Goal: Find specific page/section: Find specific page/section

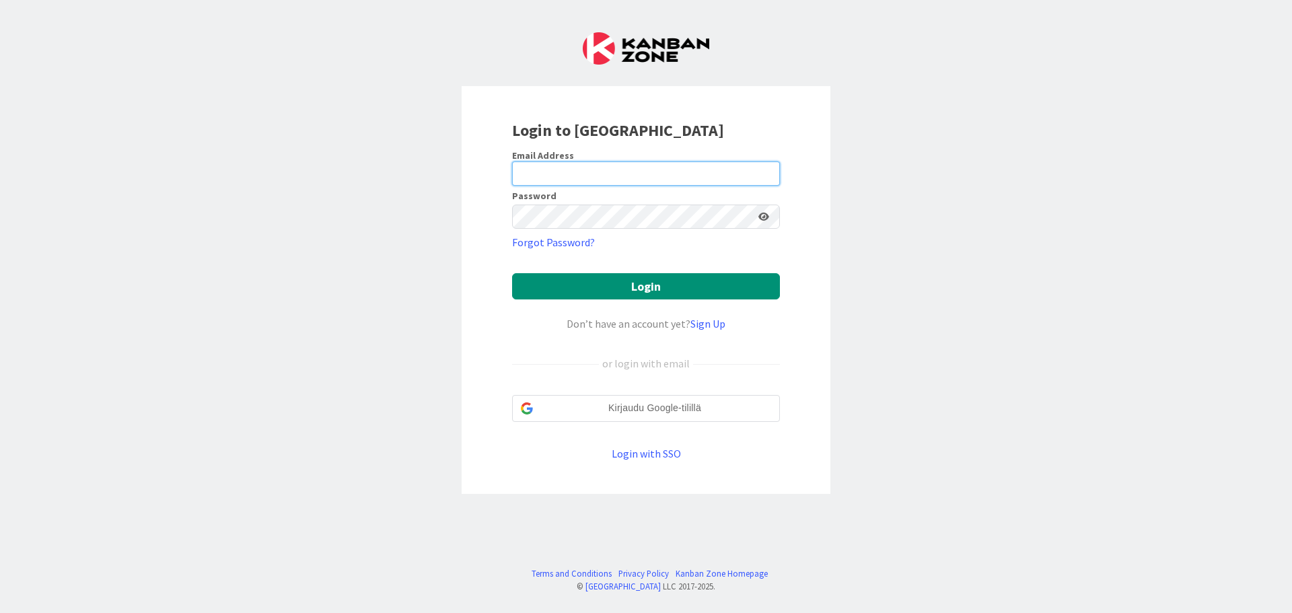
click at [544, 168] on input "email" at bounding box center [646, 173] width 268 height 24
type input "[EMAIL_ADDRESS][DOMAIN_NAME]"
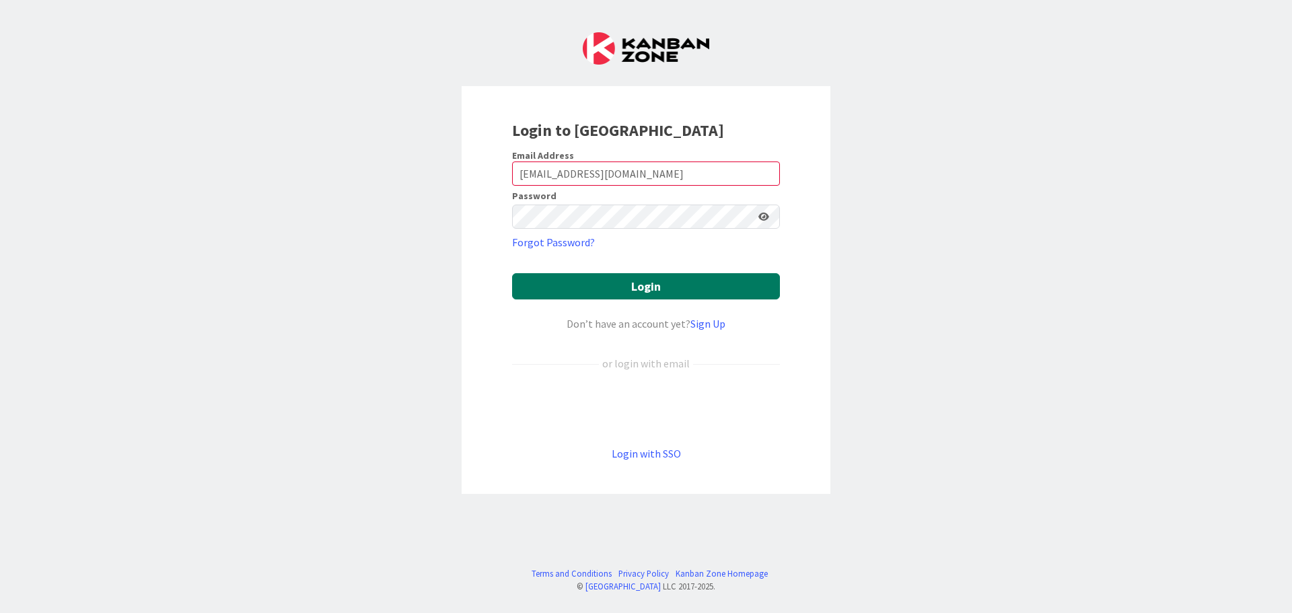
click at [538, 289] on button "Login" at bounding box center [646, 286] width 268 height 26
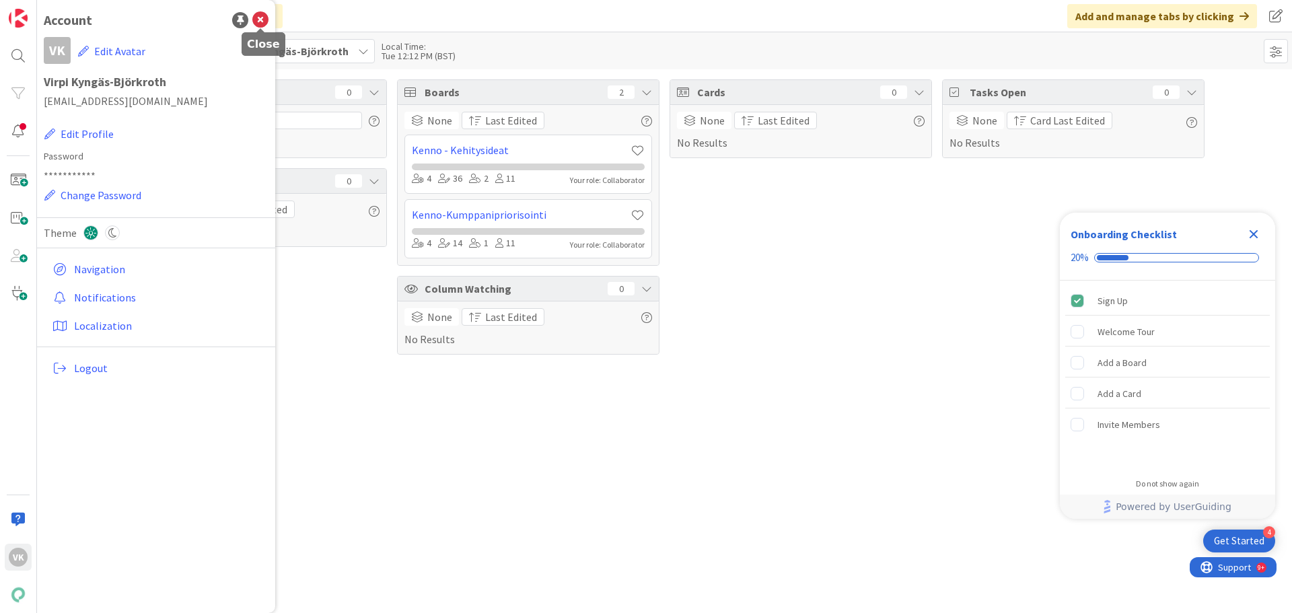
click at [259, 17] on icon at bounding box center [260, 20] width 16 height 16
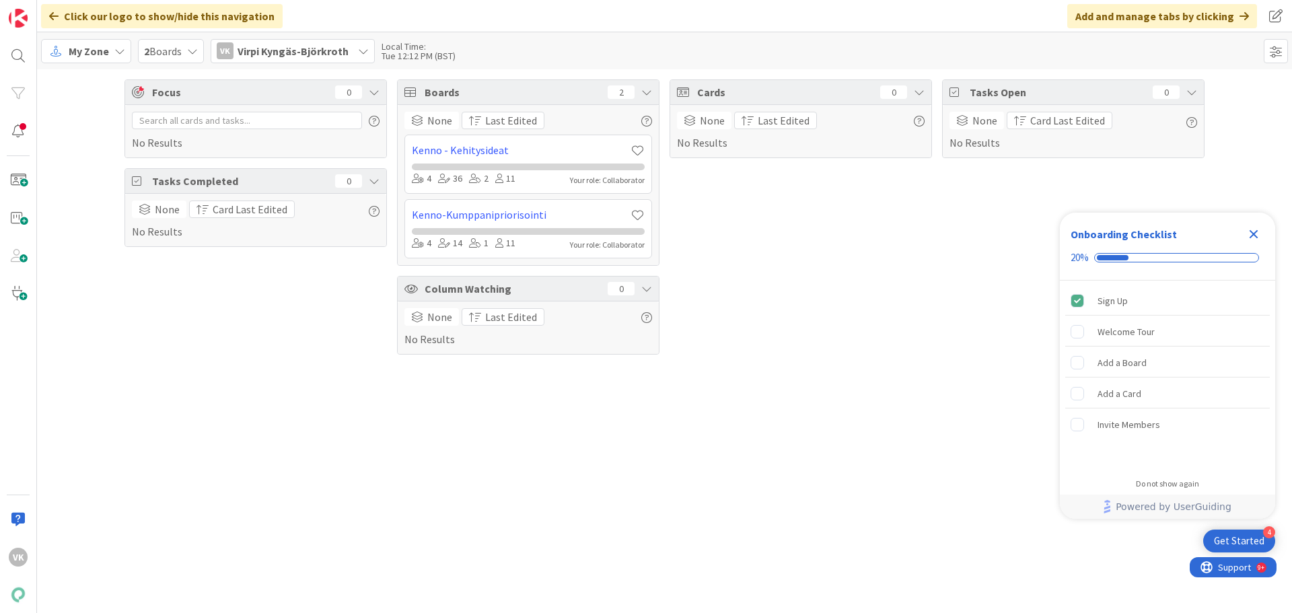
click at [116, 48] on icon at bounding box center [119, 51] width 11 height 11
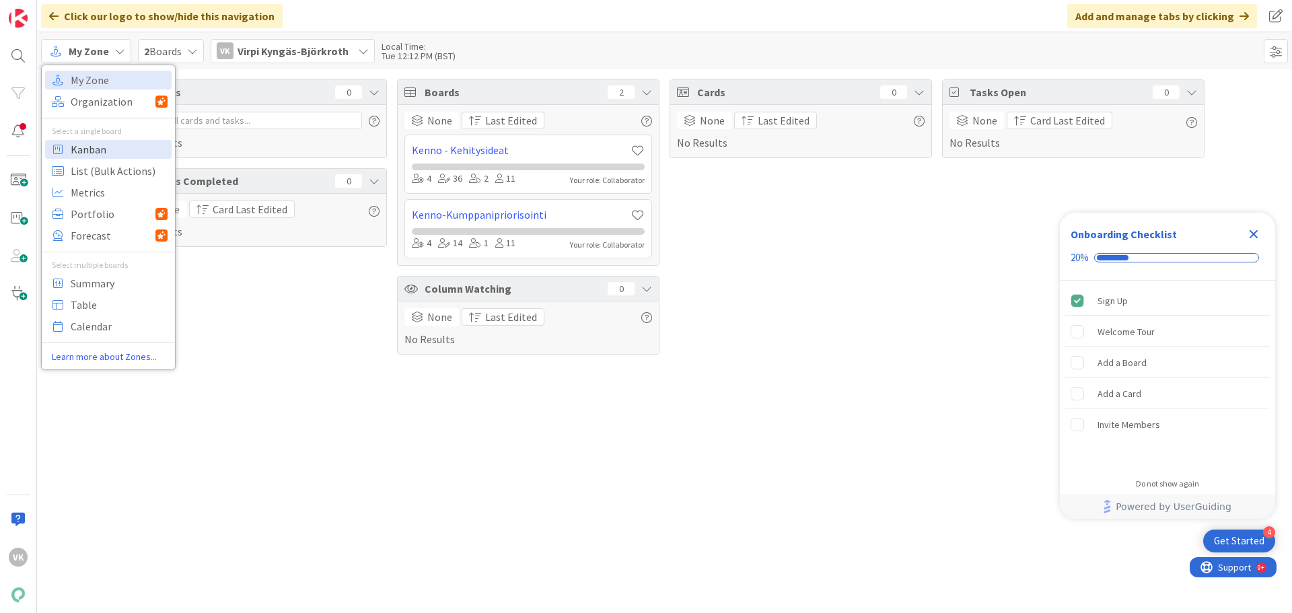
click at [103, 147] on span "Kanban" at bounding box center [119, 149] width 97 height 20
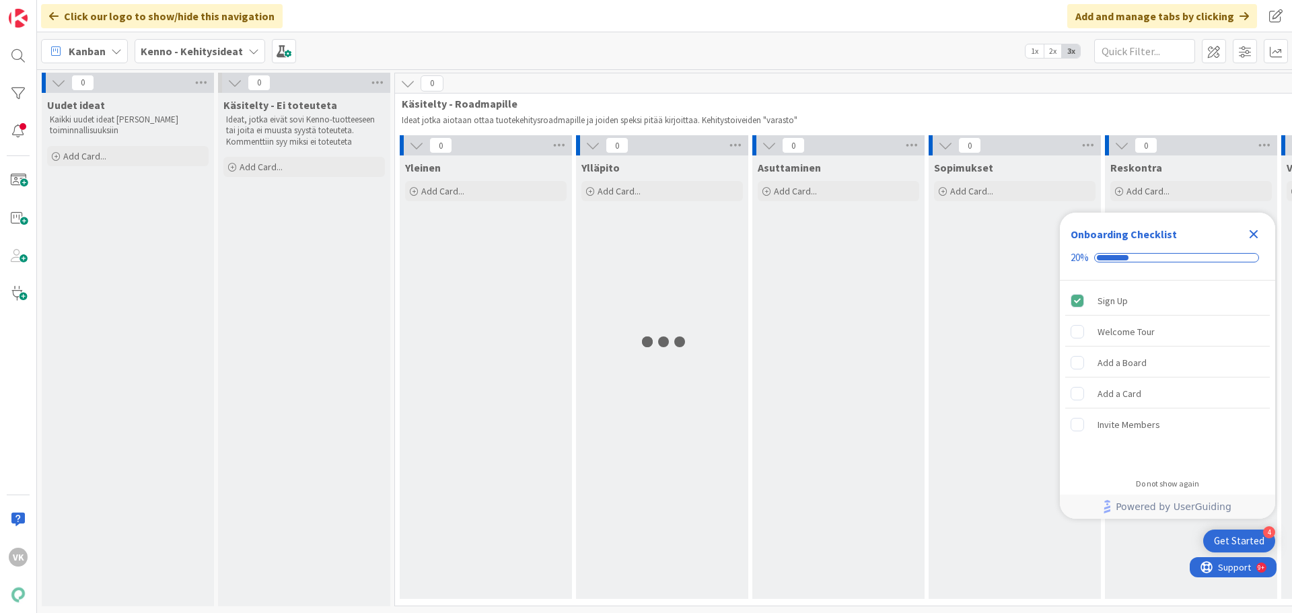
click at [1251, 235] on icon "Close Checklist" at bounding box center [1253, 234] width 9 height 9
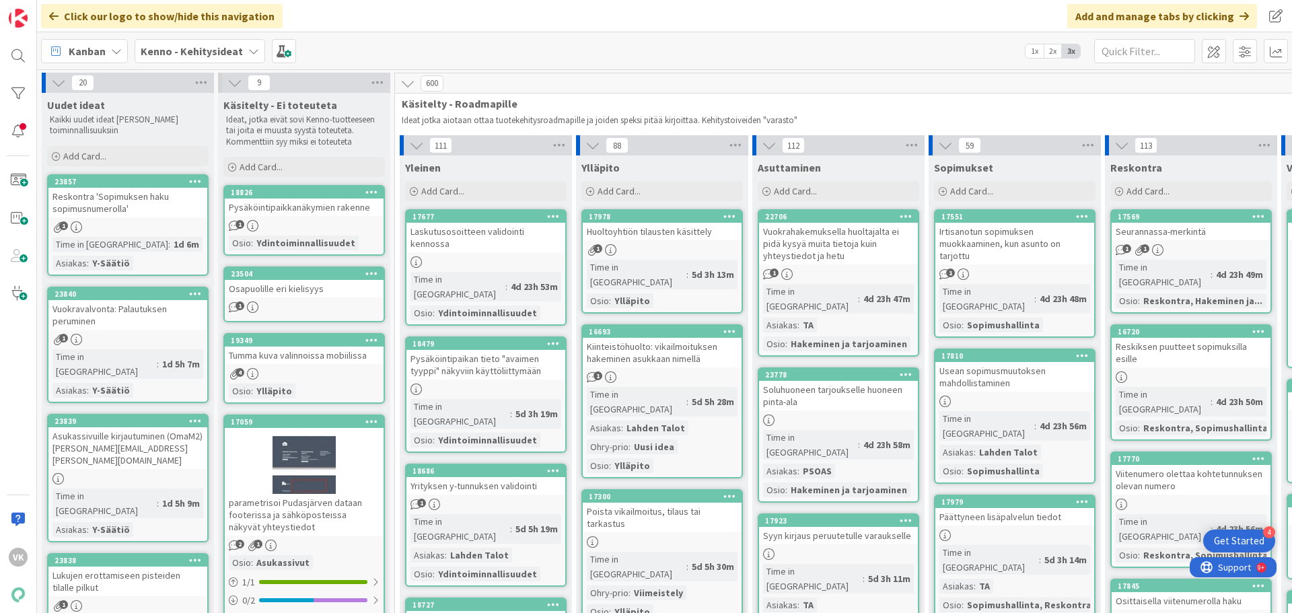
click at [214, 50] on b "Kenno - Kehitysideat" at bounding box center [192, 50] width 102 height 13
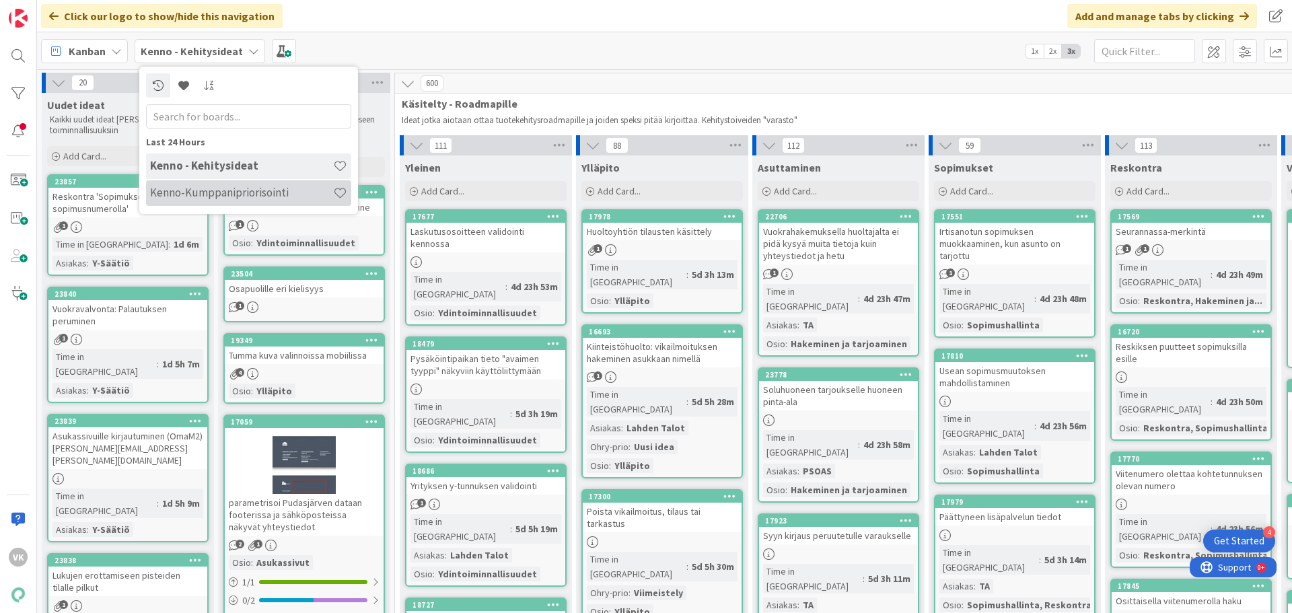
click at [174, 192] on h4 "Kenno-Kumppanipriorisointi" at bounding box center [241, 192] width 183 height 13
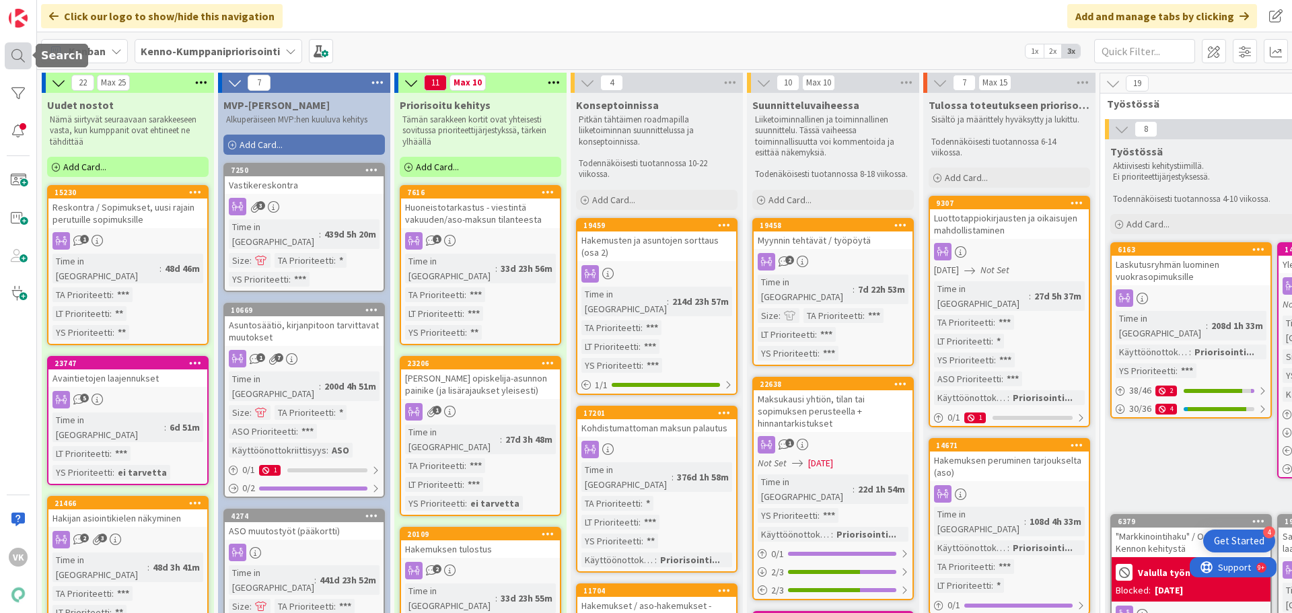
click at [18, 57] on div at bounding box center [18, 55] width 27 height 27
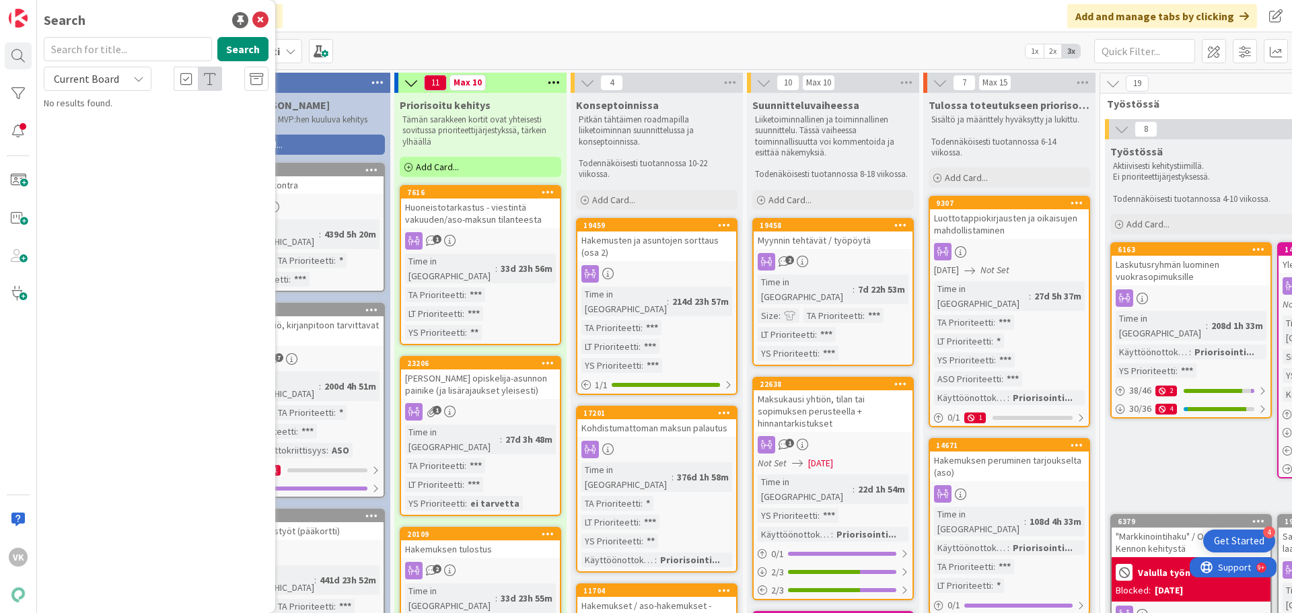
click at [81, 49] on input "text" at bounding box center [128, 49] width 168 height 24
type input "markkinointi"
click at [245, 56] on button "Search" at bounding box center [242, 49] width 51 height 24
click at [367, 47] on div "Kanban Kenno-Kumppanipriorisointi 1x 2x 3x" at bounding box center [664, 50] width 1255 height 37
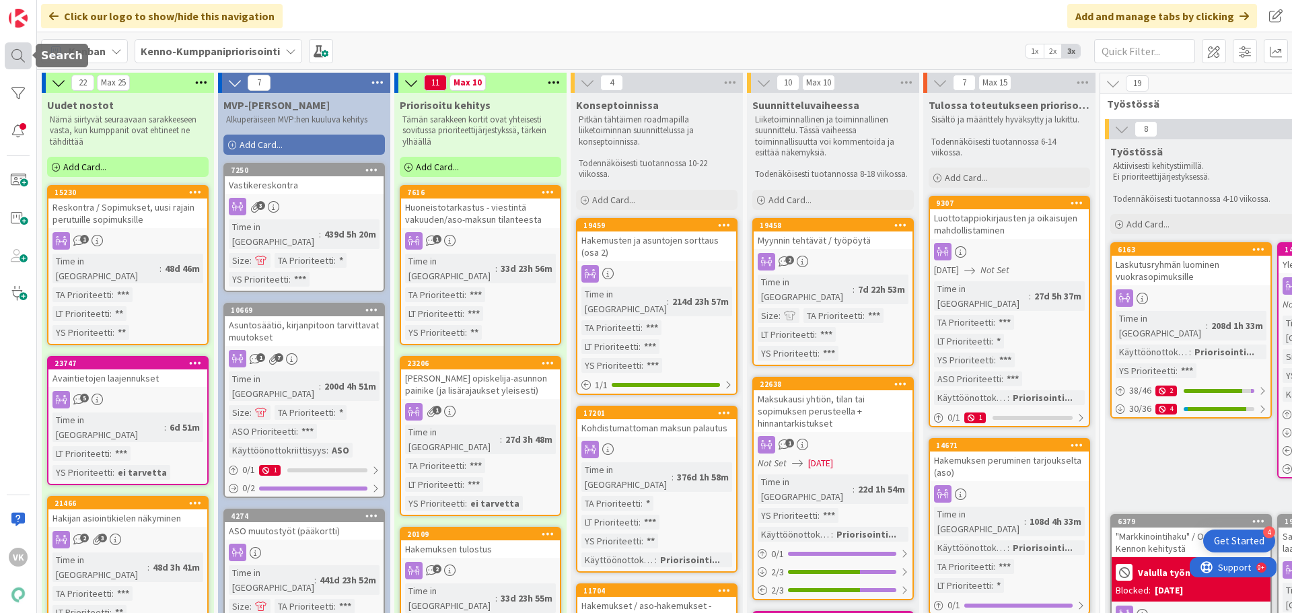
click at [22, 52] on div at bounding box center [18, 55] width 27 height 27
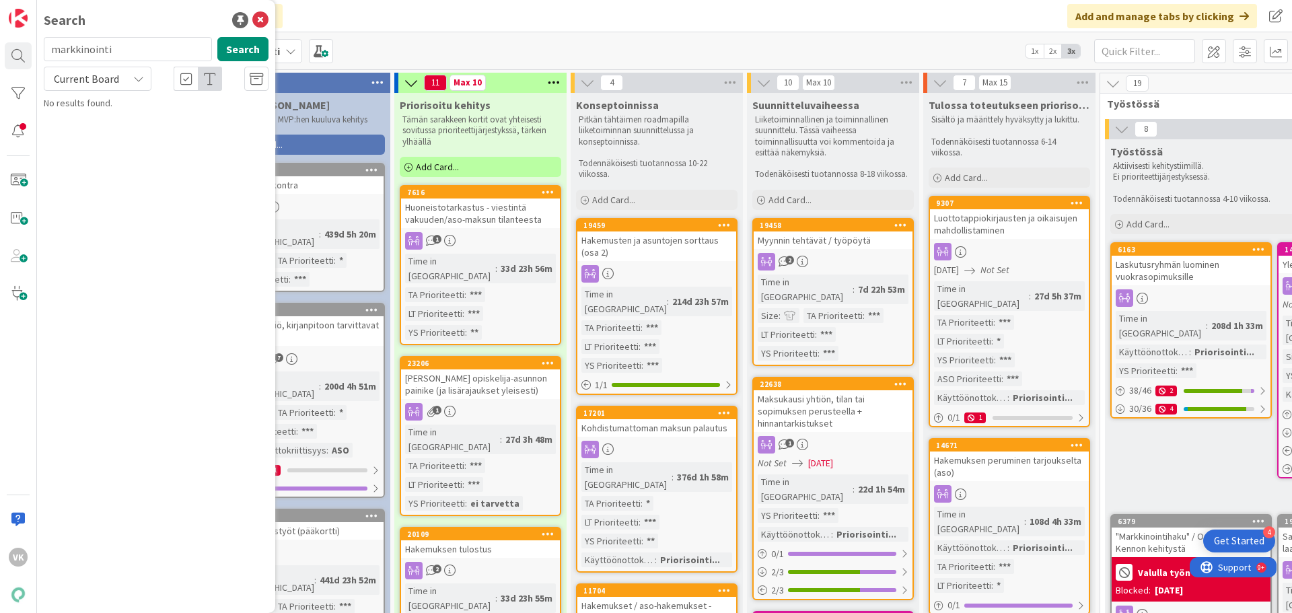
click at [125, 74] on div "Current Board" at bounding box center [98, 79] width 108 height 24
click at [89, 136] on span "All Boards" at bounding box center [121, 134] width 140 height 20
click at [235, 45] on button "Search" at bounding box center [242, 49] width 51 height 24
click at [367, 17] on div "Click our logo to show/hide this navigation Add and manage tabs by clicking" at bounding box center [664, 16] width 1255 height 32
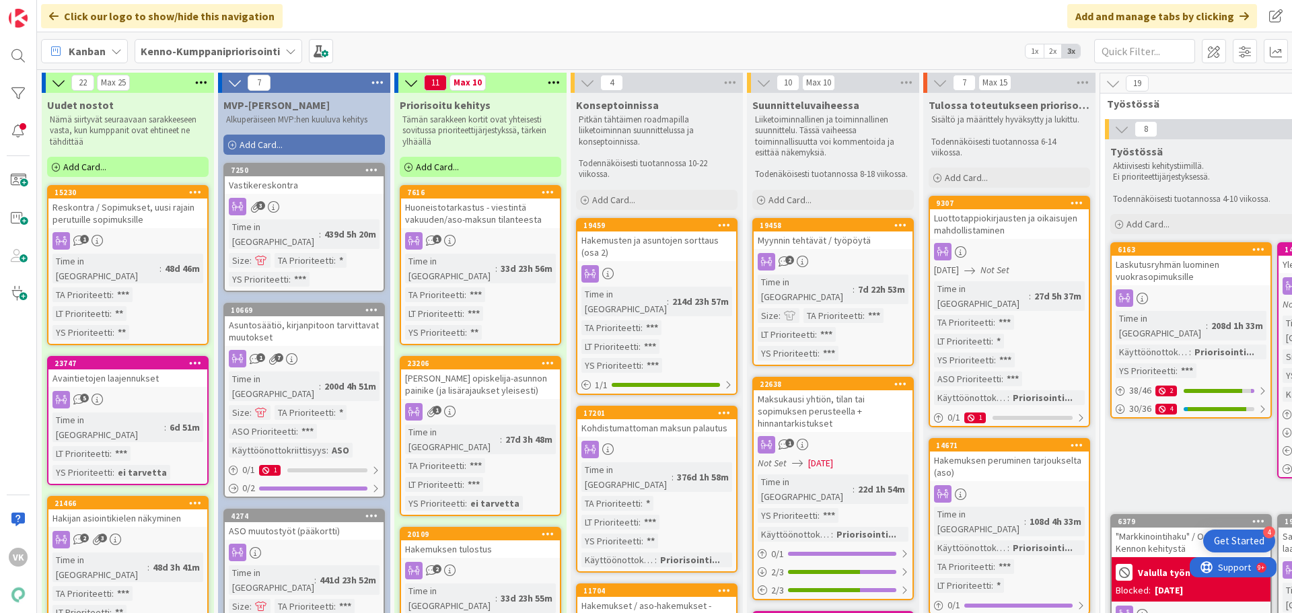
click at [178, 50] on b "Kenno-Kumppanipriorisointi" at bounding box center [210, 50] width 139 height 13
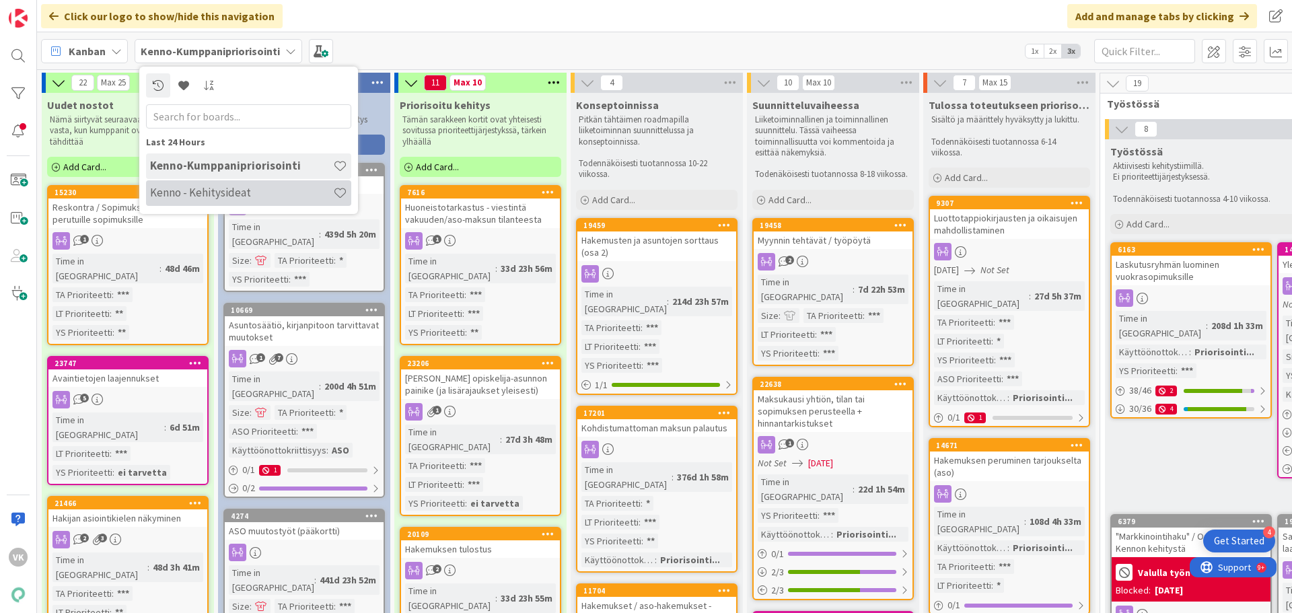
click at [161, 191] on h4 "Kenno - Kehitysideat" at bounding box center [241, 192] width 183 height 13
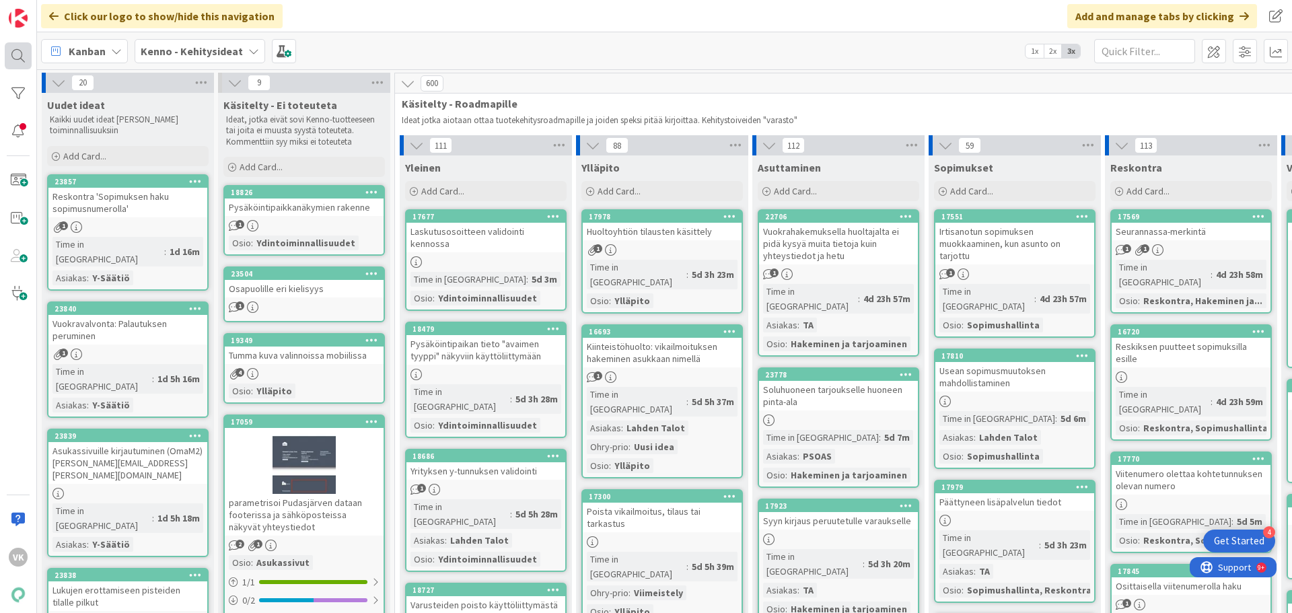
click at [13, 50] on div at bounding box center [18, 55] width 27 height 27
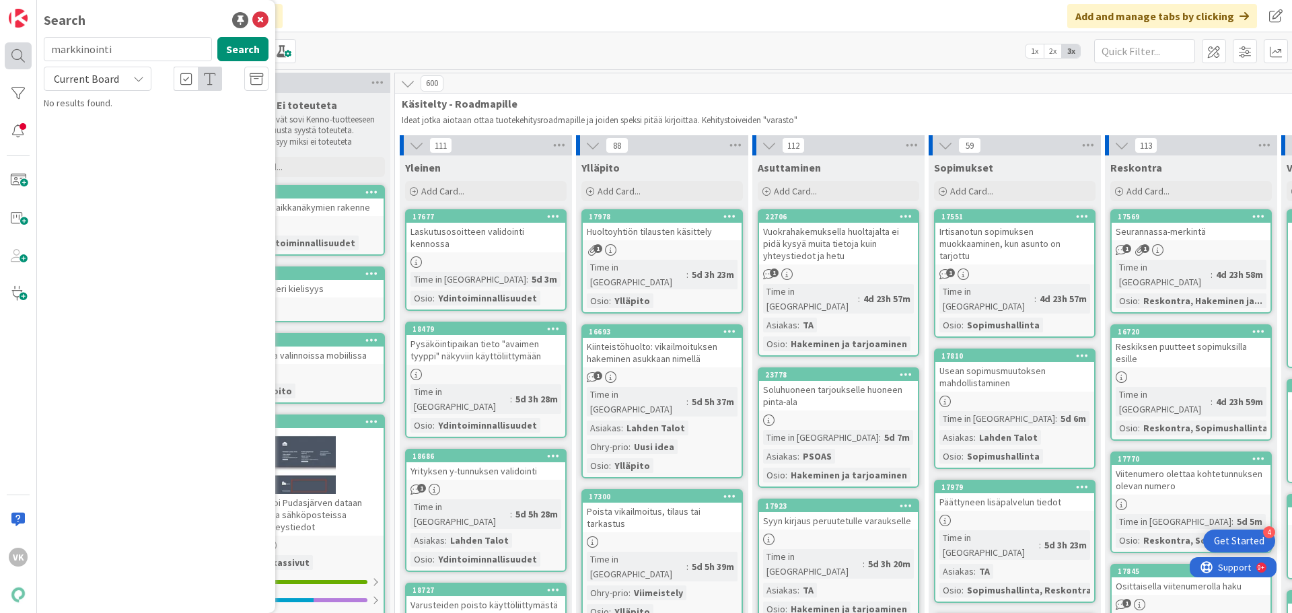
drag, startPoint x: 124, startPoint y: 48, endPoint x: 14, endPoint y: 48, distance: 109.7
click at [19, 49] on div "VK Search markkinointi Search Current Board No results found." at bounding box center [18, 306] width 37 height 613
type input "liana"
click at [142, 81] on icon at bounding box center [138, 78] width 11 height 11
click at [94, 137] on span "All Boards" at bounding box center [121, 134] width 140 height 20
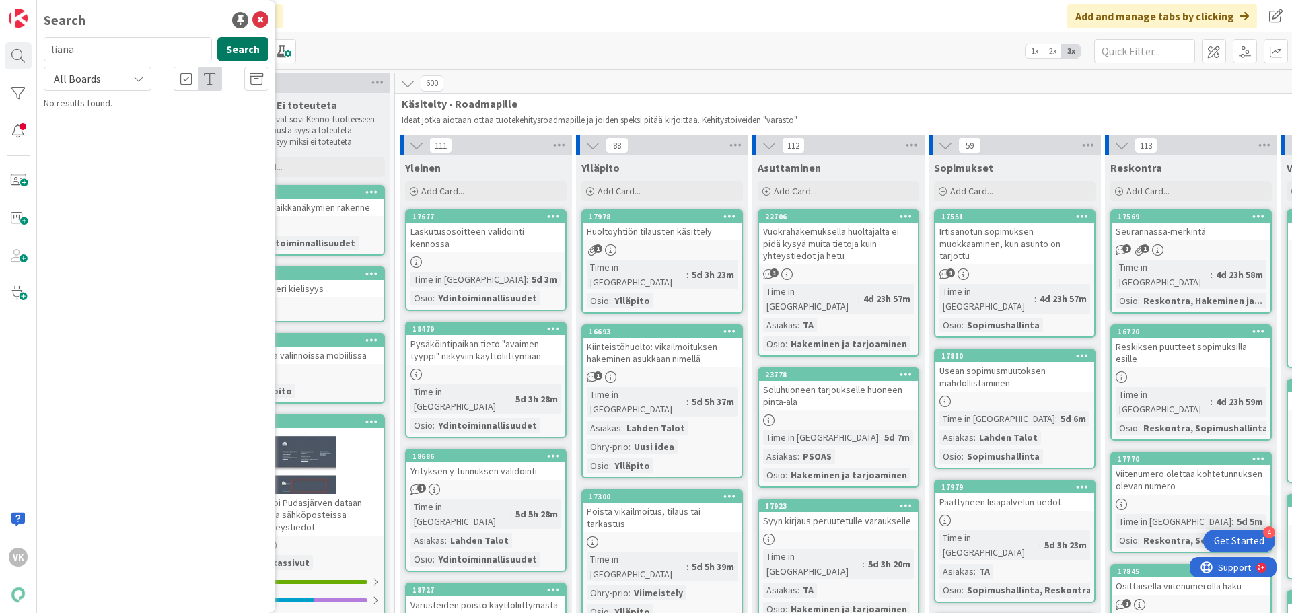
click at [233, 50] on button "Search" at bounding box center [242, 49] width 51 height 24
drag, startPoint x: 102, startPoint y: 49, endPoint x: 34, endPoint y: 46, distance: 68.7
click at [34, 46] on div "VK Search liana Search All Boards Current Board All Boards No results found." at bounding box center [18, 306] width 37 height 613
click at [379, 44] on div "Kanban Kenno - Kehitysideat 1x 2x 3x" at bounding box center [664, 50] width 1255 height 37
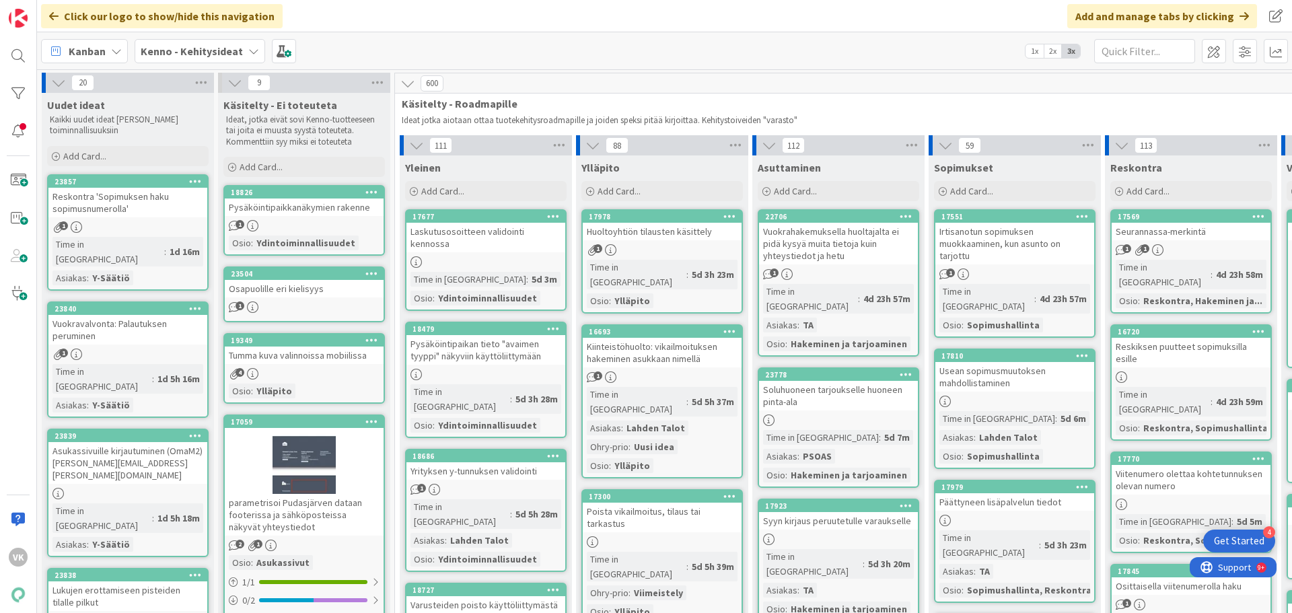
click at [172, 51] on b "Kenno - Kehitysideat" at bounding box center [192, 50] width 102 height 13
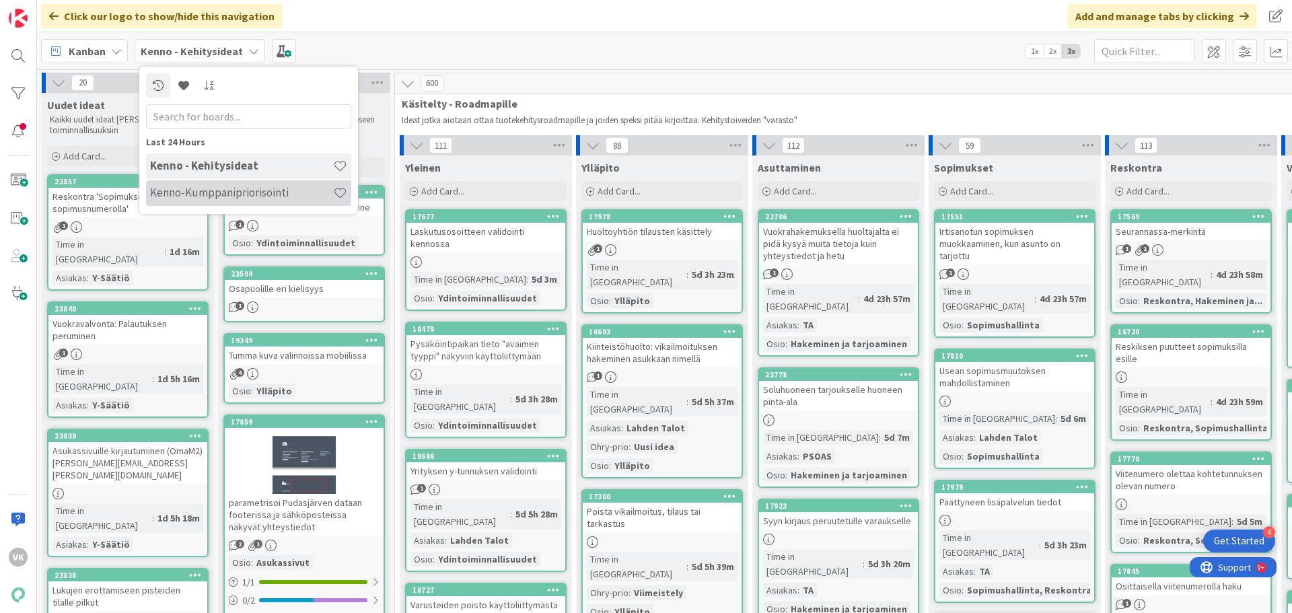
click at [178, 196] on h4 "Kenno-Kumppanipriorisointi" at bounding box center [241, 192] width 183 height 13
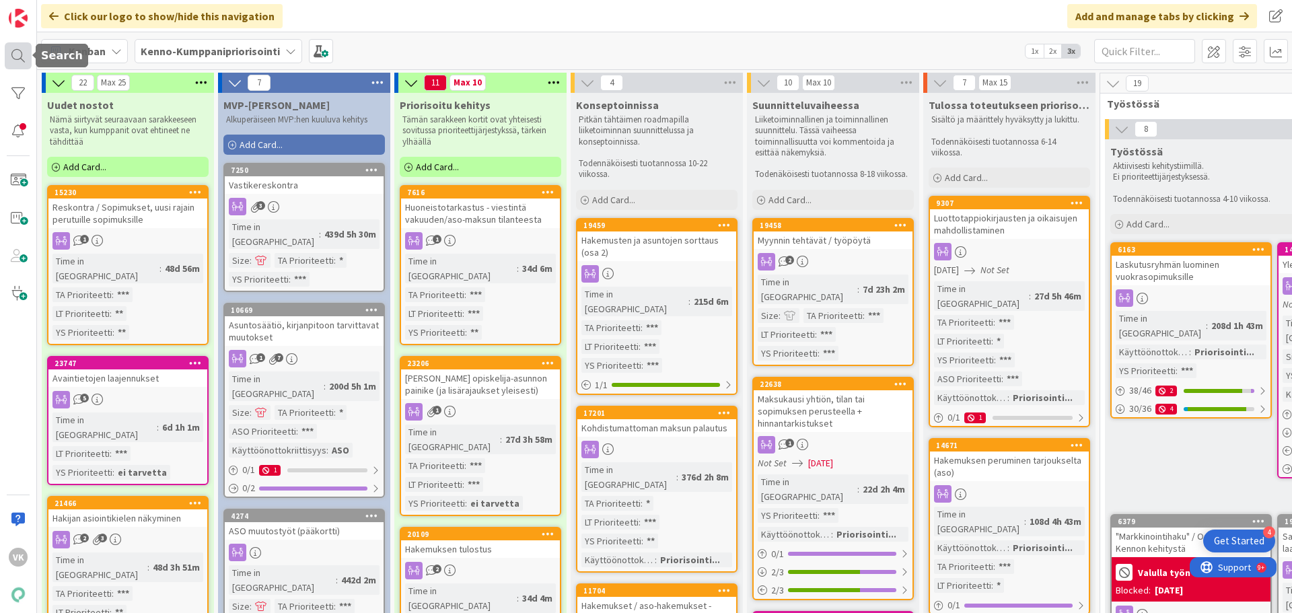
click at [22, 54] on div at bounding box center [18, 55] width 27 height 27
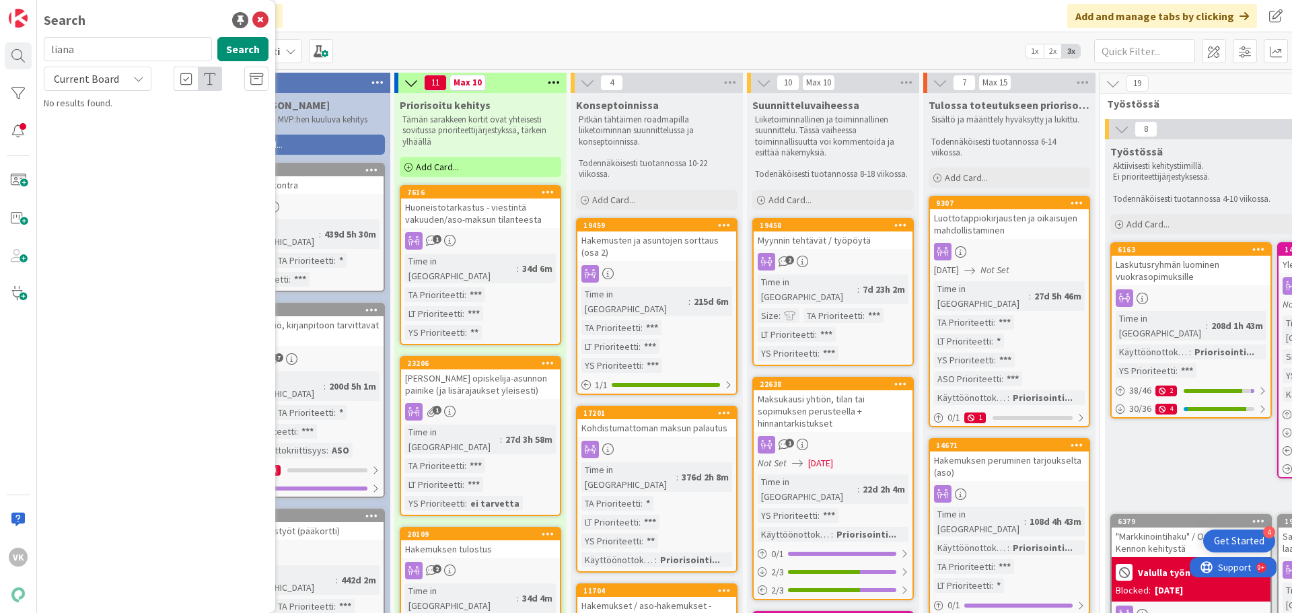
drag, startPoint x: 89, startPoint y: 48, endPoint x: 32, endPoint y: 45, distance: 57.9
click at [32, 45] on div "VK Search liana Search Current Board No results found." at bounding box center [18, 306] width 37 height 613
click at [146, 74] on div "Current Board" at bounding box center [98, 79] width 108 height 24
drag, startPoint x: 98, startPoint y: 137, endPoint x: 116, endPoint y: 128, distance: 20.2
click at [98, 137] on span "All Boards" at bounding box center [121, 134] width 140 height 20
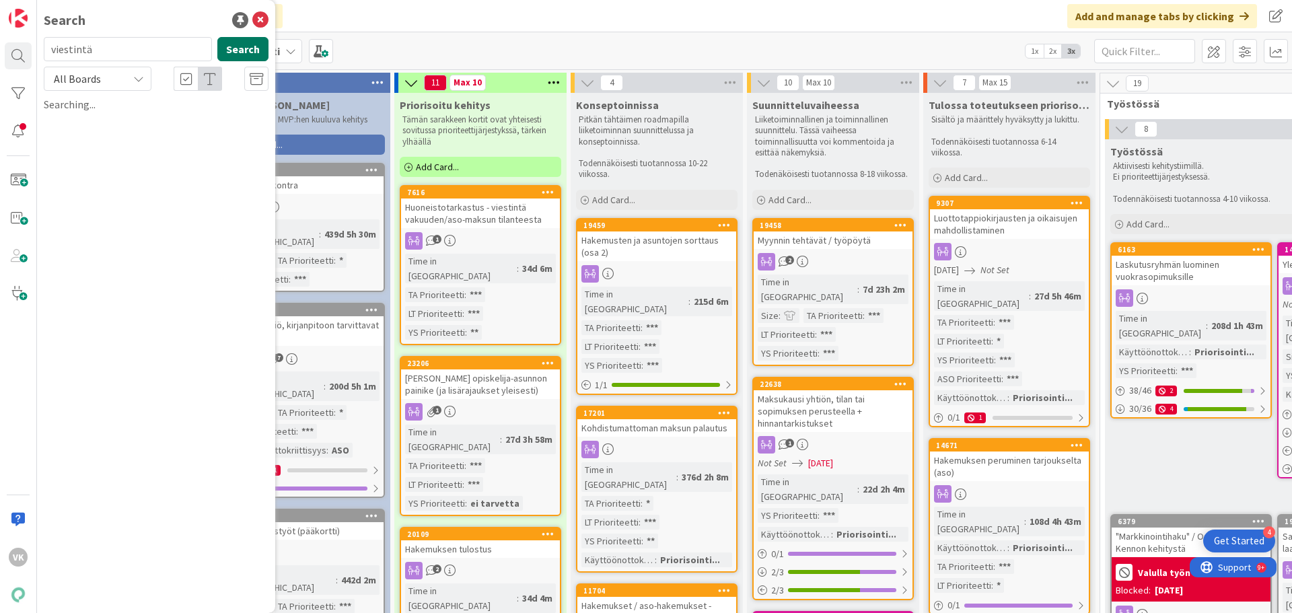
click at [233, 50] on button "Search" at bounding box center [242, 49] width 51 height 24
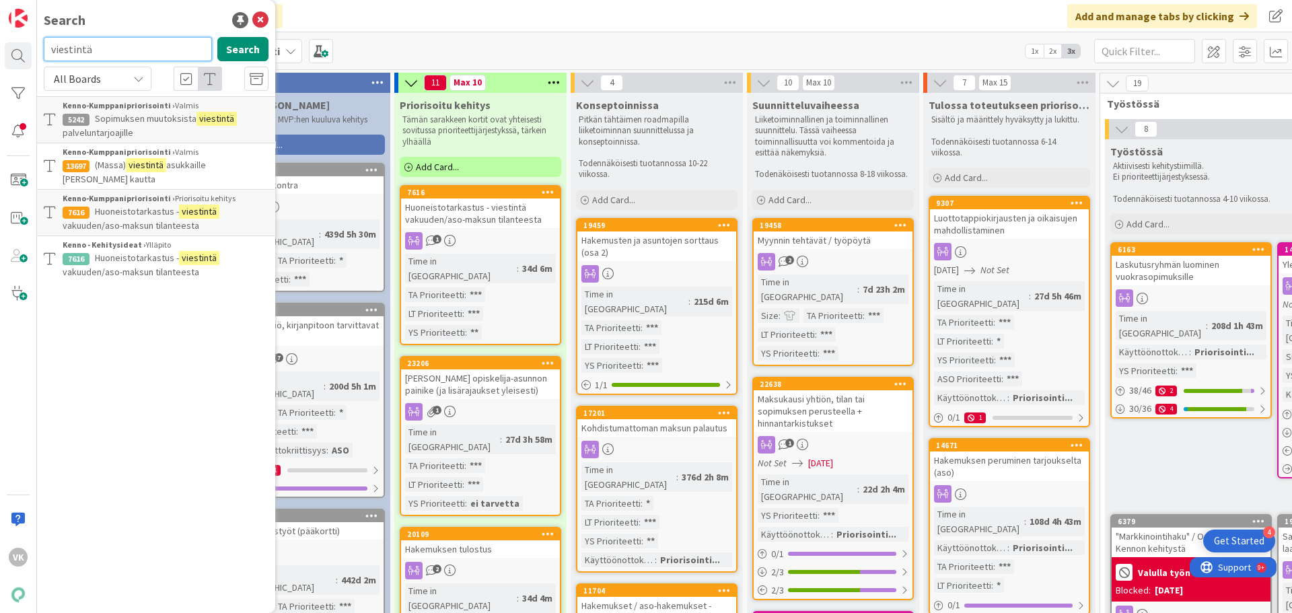
drag, startPoint x: 131, startPoint y: 50, endPoint x: 63, endPoint y: 44, distance: 68.2
click at [63, 44] on input "viestintä" at bounding box center [128, 49] width 168 height 24
type input "v"
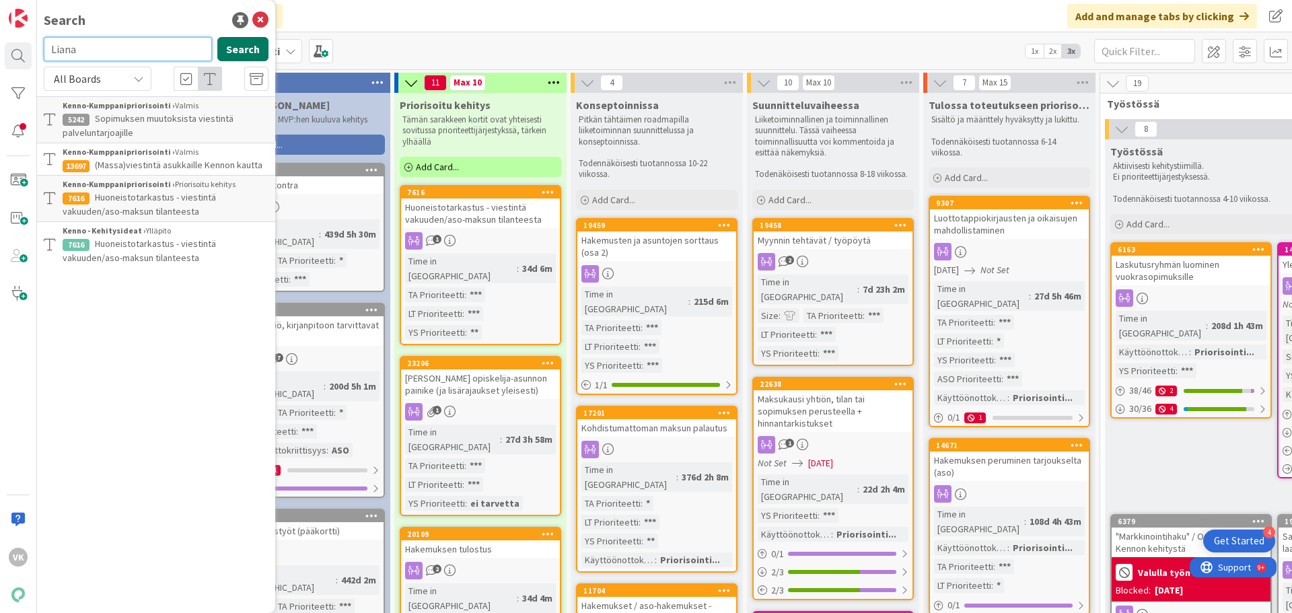
type input "Liana"
click at [233, 47] on button "Search" at bounding box center [242, 49] width 51 height 24
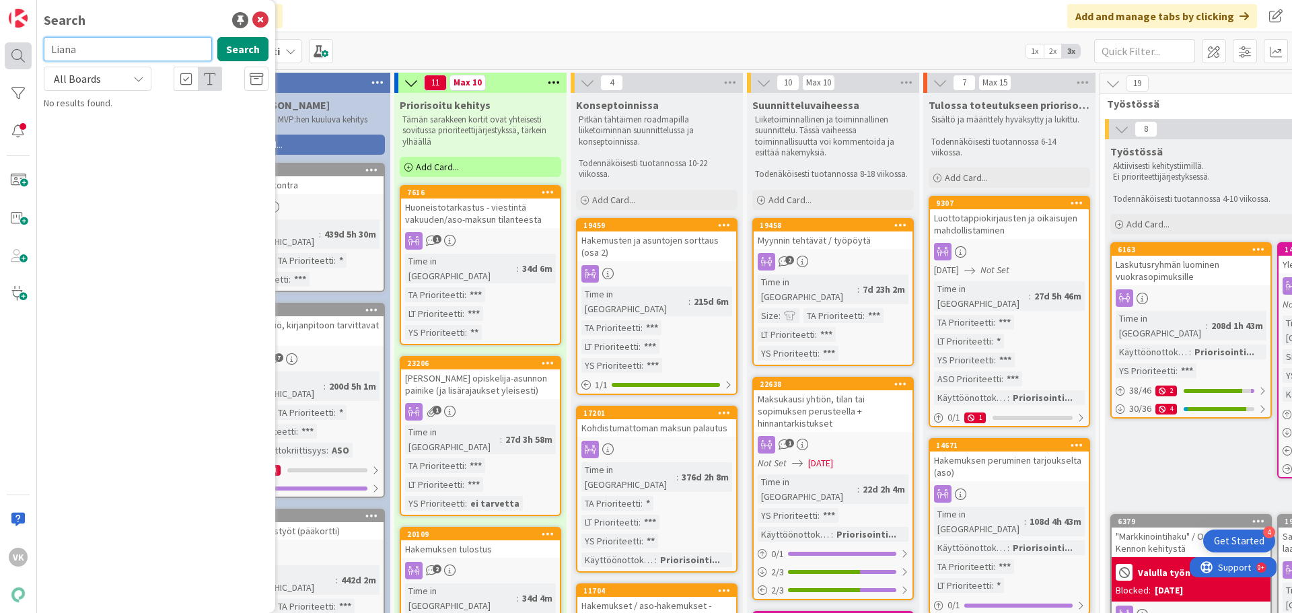
drag, startPoint x: 140, startPoint y: 44, endPoint x: 15, endPoint y: 49, distance: 124.5
click at [16, 49] on div "VK Search Liana Search All Boards Current Board All Boards No results found." at bounding box center [18, 306] width 37 height 613
click at [261, 20] on icon at bounding box center [260, 20] width 16 height 16
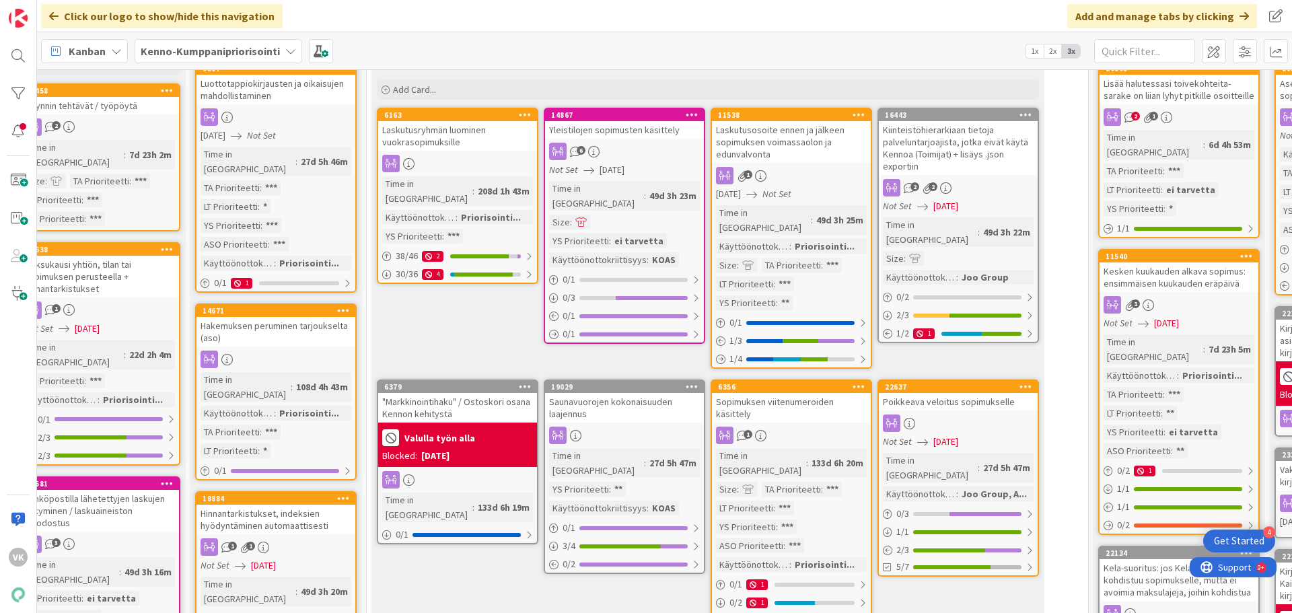
scroll to position [0, 733]
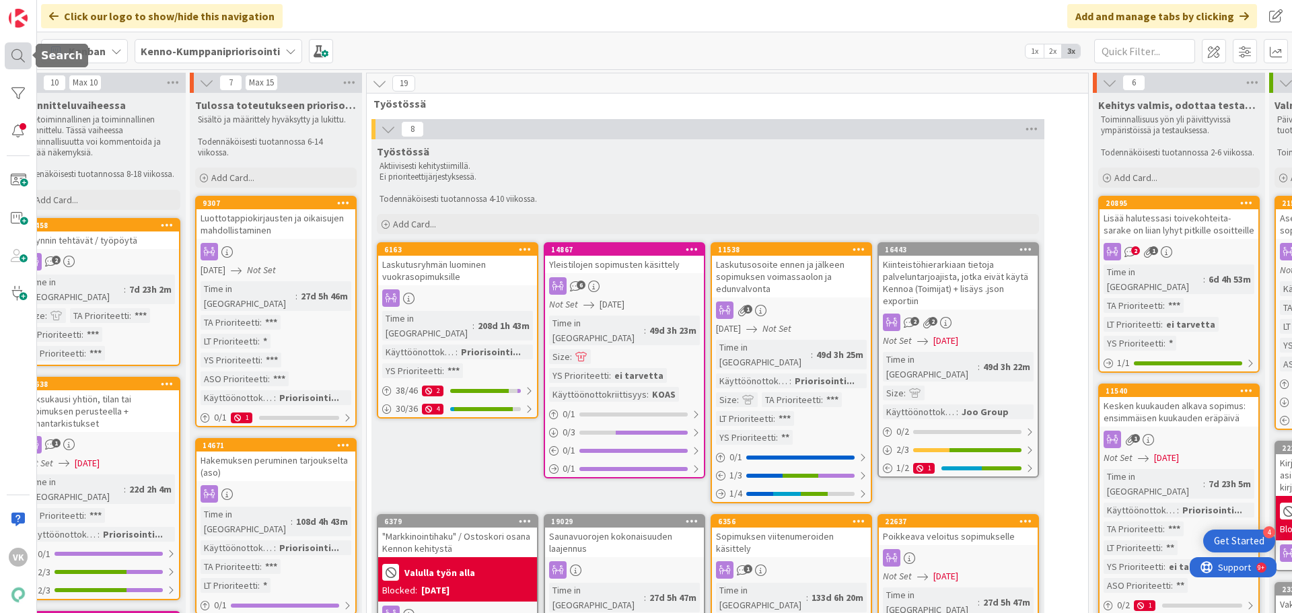
click at [19, 60] on div at bounding box center [18, 55] width 27 height 27
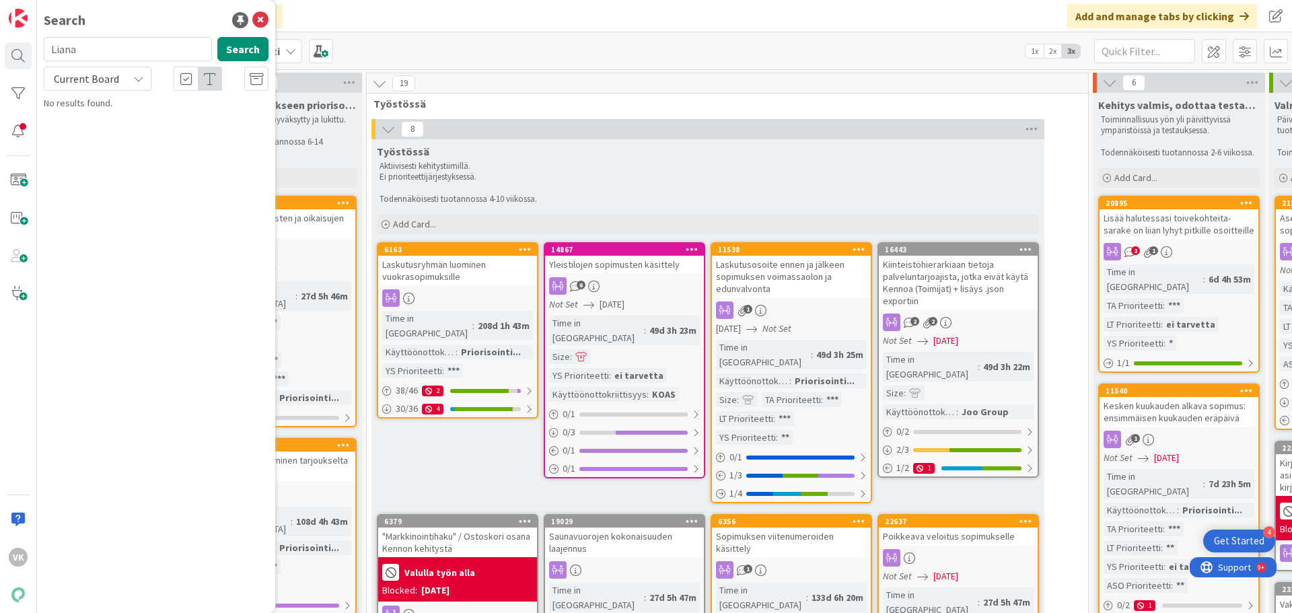
drag, startPoint x: 94, startPoint y: 52, endPoint x: 34, endPoint y: 49, distance: 59.9
click at [34, 49] on div "VK Search Liana Search Current Board No results found." at bounding box center [18, 306] width 37 height 613
type input "integraatio"
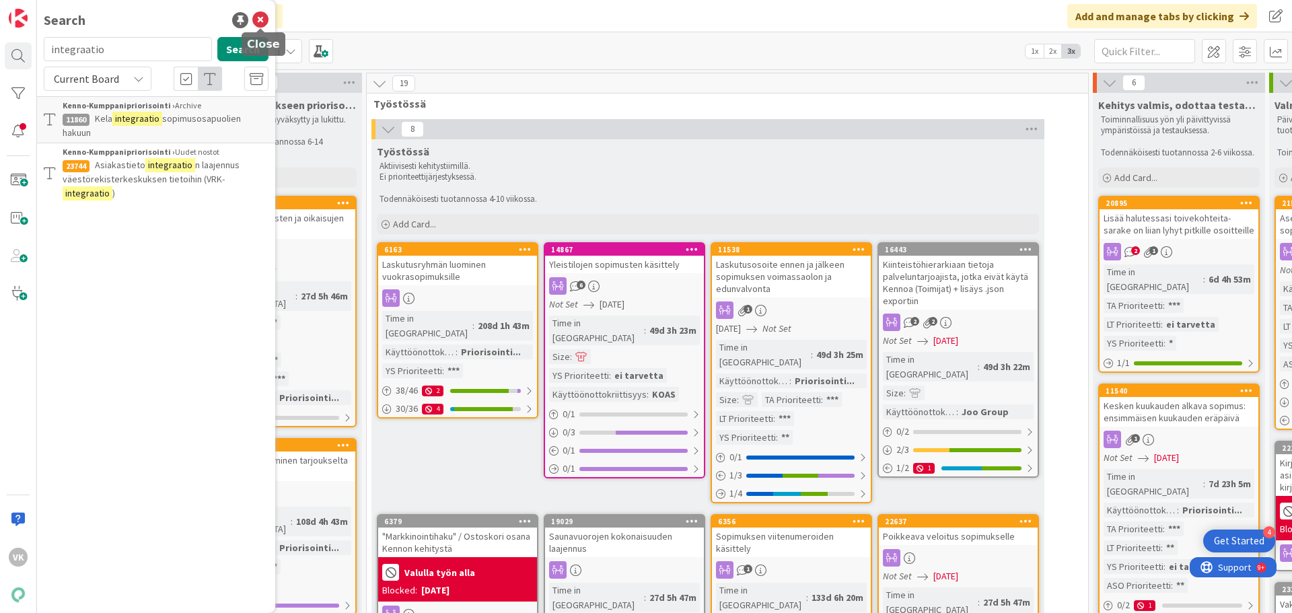
click at [260, 18] on icon at bounding box center [260, 20] width 16 height 16
